Goal: Task Accomplishment & Management: Manage account settings

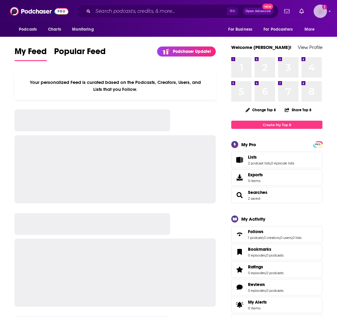
click at [319, 13] on img "Logged in as weareheadstart" at bounding box center [320, 11] width 13 height 13
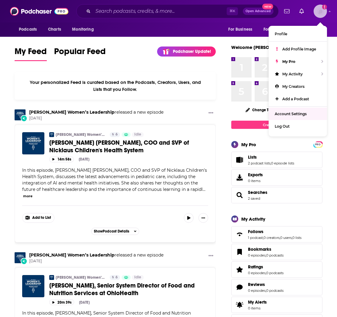
click at [296, 113] on span "Account Settings" at bounding box center [291, 114] width 32 height 5
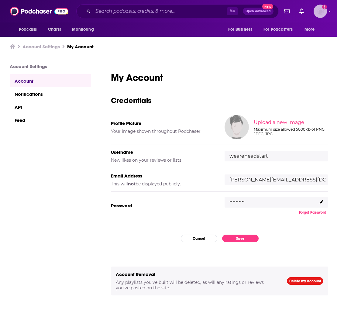
click at [325, 14] on img "Logged in as weareheadstart" at bounding box center [320, 11] width 13 height 13
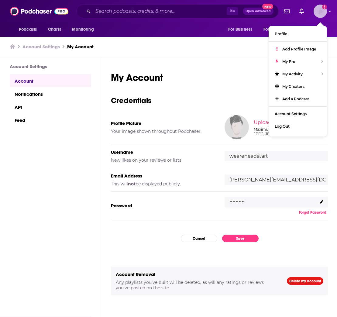
click at [325, 14] on img "Logged in as weareheadstart" at bounding box center [320, 11] width 13 height 13
click at [228, 76] on h1 "My Account" at bounding box center [219, 78] width 217 height 12
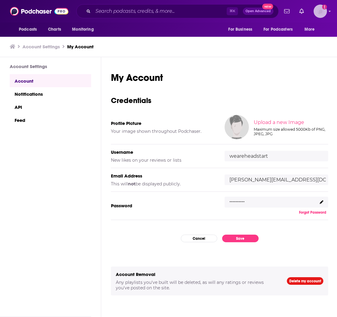
click at [316, 10] on img "Logged in as weareheadstart" at bounding box center [320, 11] width 13 height 13
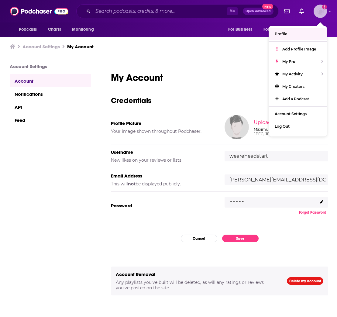
click at [288, 30] on link "Profile" at bounding box center [298, 34] width 58 height 12
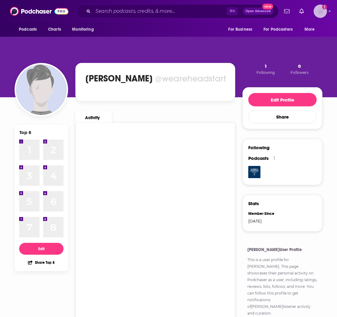
click at [324, 9] on icon "Add a profile image" at bounding box center [324, 7] width 5 height 5
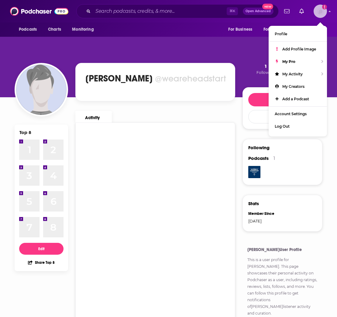
click at [324, 9] on icon "Add a profile image" at bounding box center [324, 7] width 5 height 5
